Goal: Find specific page/section: Find specific page/section

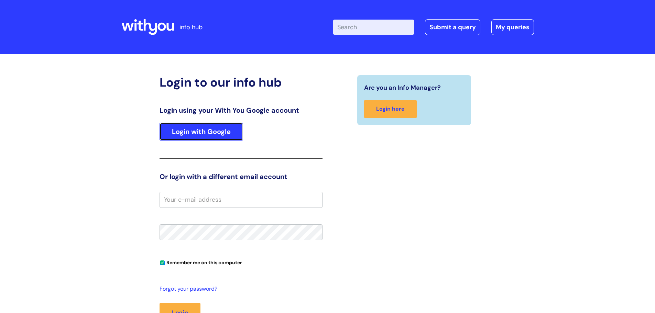
click at [188, 139] on link "Login with Google" at bounding box center [202, 132] width 84 height 18
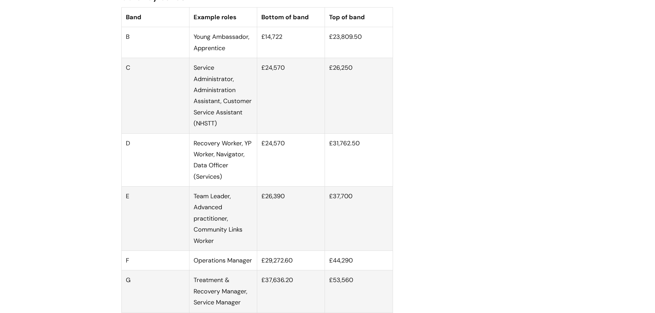
scroll to position [447, 0]
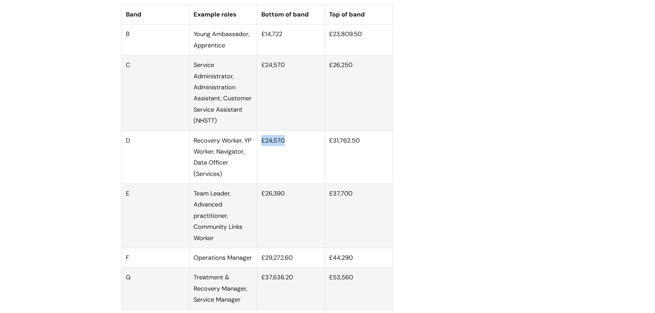
drag, startPoint x: 289, startPoint y: 148, endPoint x: 261, endPoint y: 152, distance: 28.2
click at [261, 152] on td "£24,570" at bounding box center [291, 157] width 68 height 53
click at [280, 149] on td "£24,570" at bounding box center [291, 157] width 68 height 53
